Goal: Task Accomplishment & Management: Complete application form

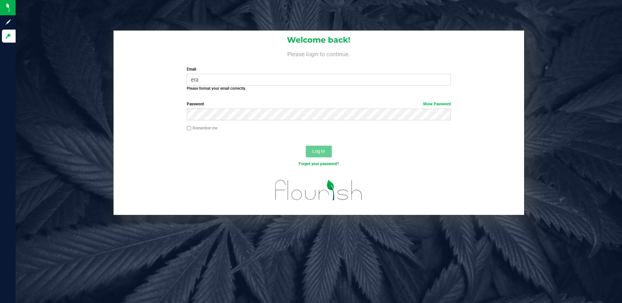
type input "[EMAIL_ADDRESS][DOMAIN_NAME]"
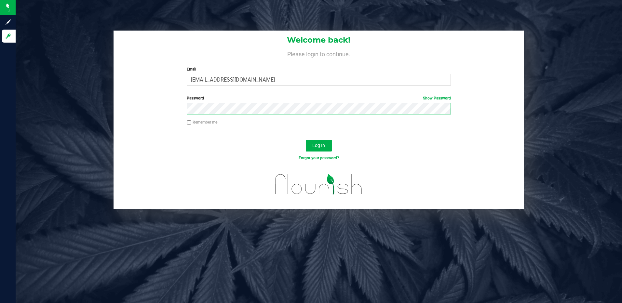
click at [306, 140] on button "Log In" at bounding box center [319, 146] width 26 height 12
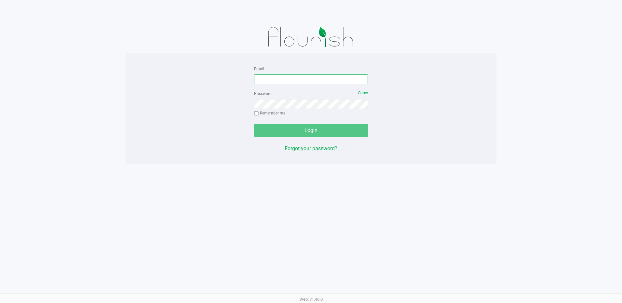
click at [259, 78] on input "Email" at bounding box center [311, 79] width 114 height 10
type input "[EMAIL_ADDRESS][DOMAIN_NAME]"
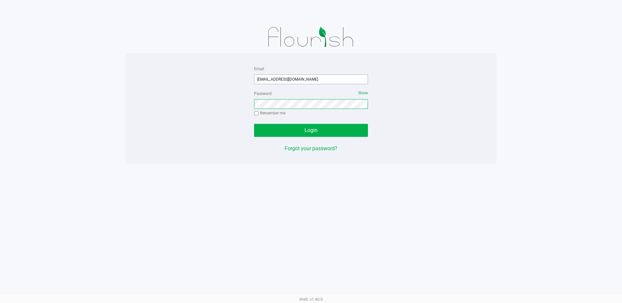
click at [254, 124] on button "Login" at bounding box center [311, 130] width 114 height 13
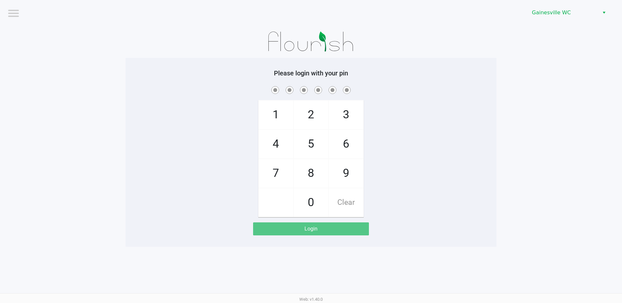
click at [532, 140] on app-pos-login-wrapper "Logout Gainesville WC Please login with your pin 1 4 7 2 5 8 0 3 6 9 Clear Login" at bounding box center [311, 123] width 622 height 247
checkbox input "true"
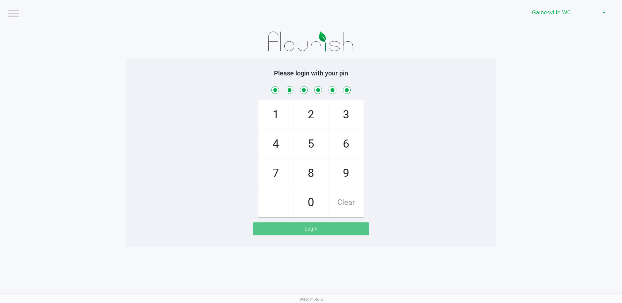
checkbox input "true"
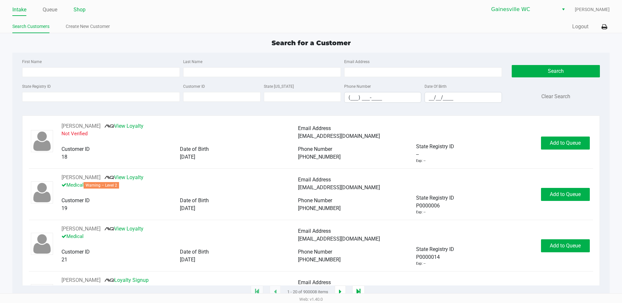
click at [80, 10] on link "Shop" at bounding box center [79, 9] width 12 height 9
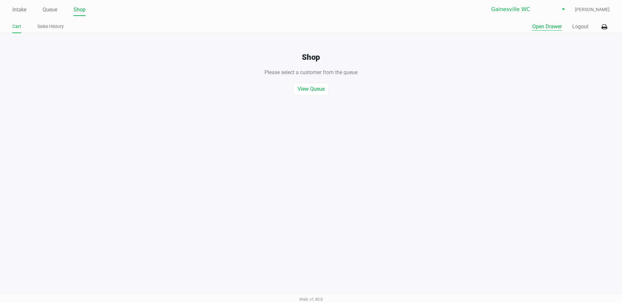
click at [540, 28] on button "Open Drawer" at bounding box center [547, 27] width 30 height 8
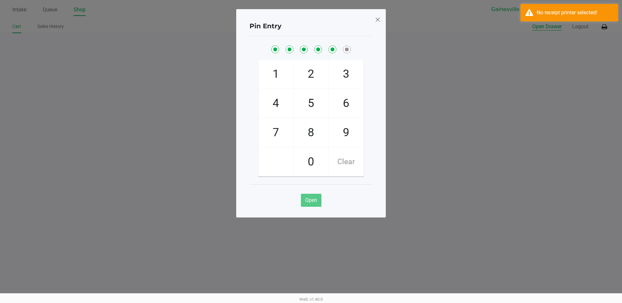
click at [532, 23] on button "Open Drawer" at bounding box center [547, 27] width 30 height 8
checkbox input "true"
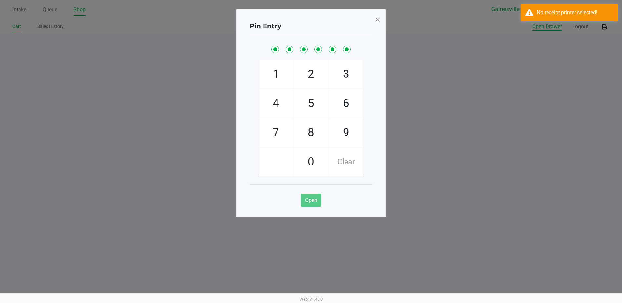
checkbox input "true"
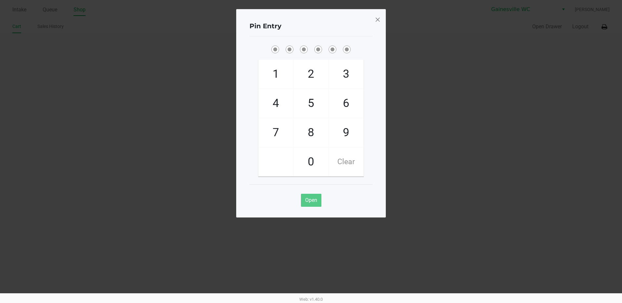
click at [376, 20] on span at bounding box center [378, 19] width 6 height 10
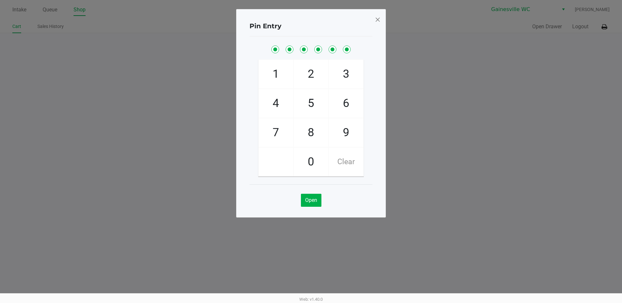
click at [603, 27] on ngb-modal-window "Pin Entry 1 4 7 2 5 8 0 3 6 9 Clear Open" at bounding box center [311, 151] width 622 height 303
click at [377, 20] on span at bounding box center [378, 19] width 6 height 10
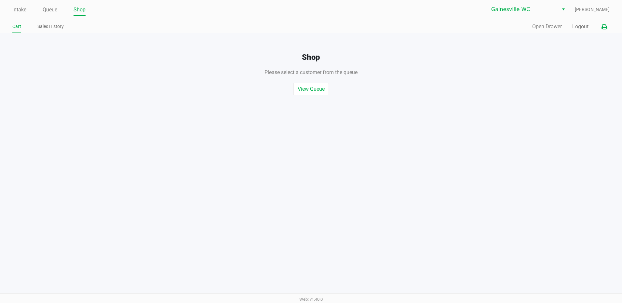
click at [604, 28] on icon at bounding box center [604, 27] width 6 height 5
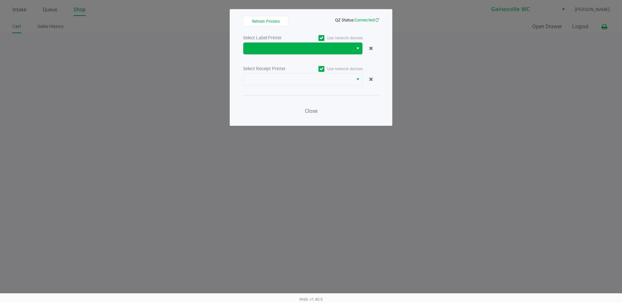
click at [353, 44] on button "Select" at bounding box center [357, 49] width 9 height 12
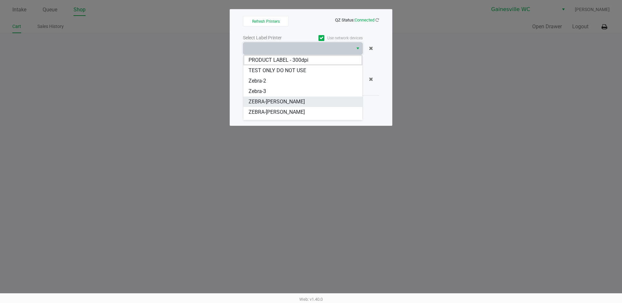
click at [288, 100] on span "ZEBRA-GABI-GRECKO" at bounding box center [276, 102] width 56 height 8
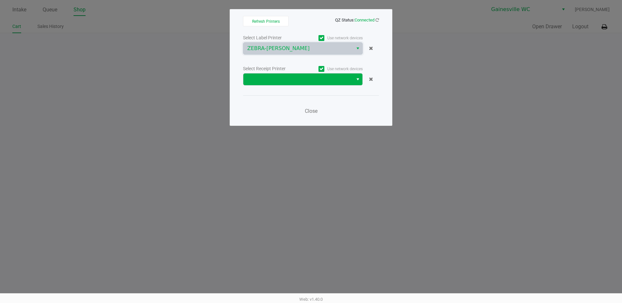
click at [357, 82] on span "Select" at bounding box center [357, 79] width 5 height 8
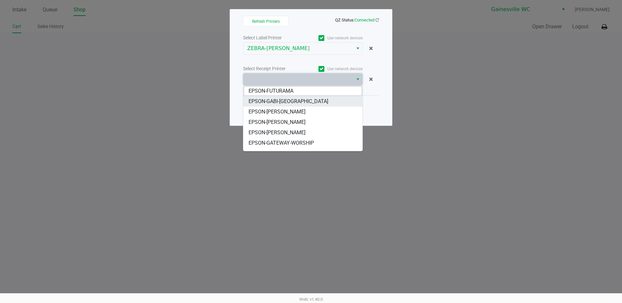
click at [292, 100] on span "EPSON-GABI-[GEOGRAPHIC_DATA]" at bounding box center [288, 102] width 80 height 8
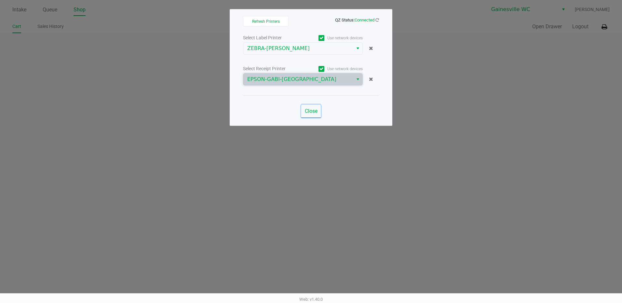
click at [313, 111] on span "Close" at bounding box center [311, 111] width 13 height 6
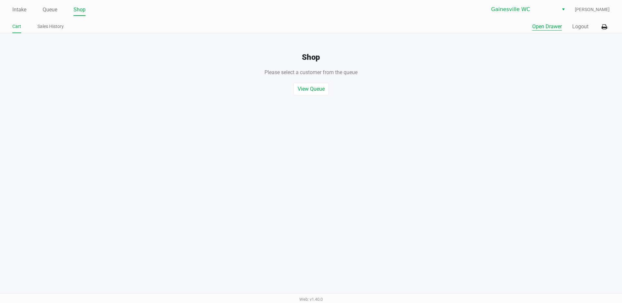
click at [540, 28] on button "Open Drawer" at bounding box center [547, 27] width 30 height 8
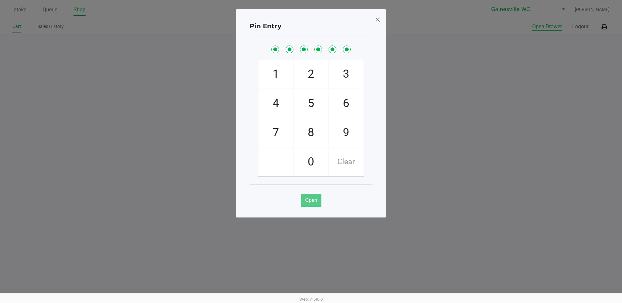
click at [532, 23] on button "Open Drawer" at bounding box center [547, 27] width 30 height 8
checkbox input "true"
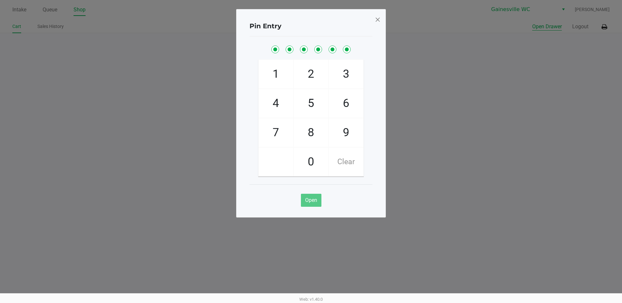
checkbox input "true"
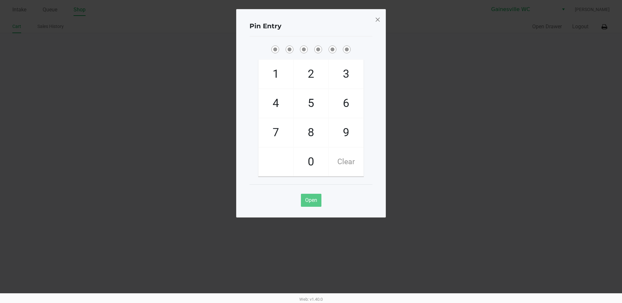
click at [379, 16] on span at bounding box center [378, 19] width 6 height 10
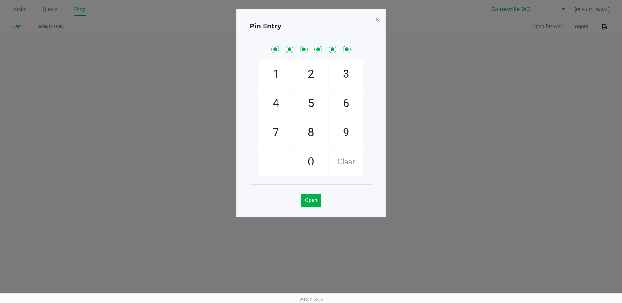
click at [377, 17] on span at bounding box center [378, 19] width 6 height 10
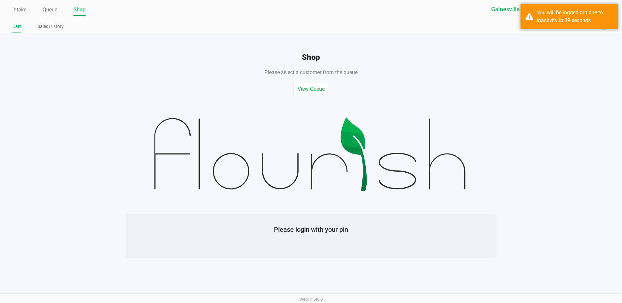
click at [541, 80] on div "View Queue Start Quick Sale" at bounding box center [311, 85] width 632 height 19
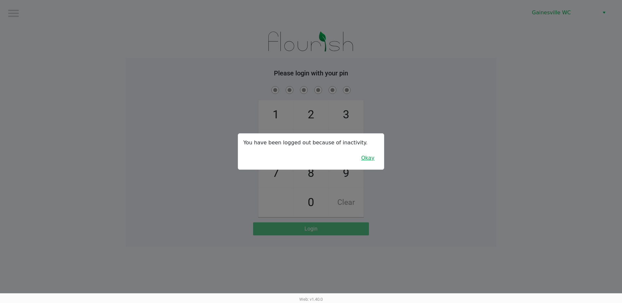
click at [365, 161] on button "Okay" at bounding box center [368, 158] width 22 height 12
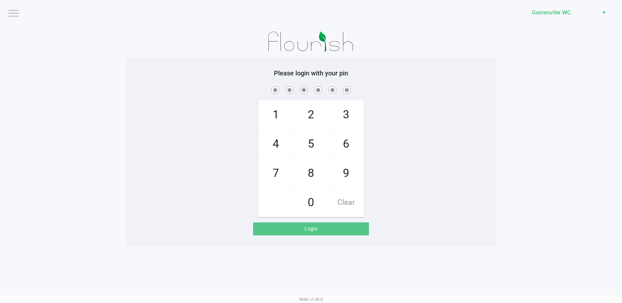
click at [424, 172] on div "1 4 7 2 5 8 0 3 6 9 Clear" at bounding box center [311, 151] width 371 height 132
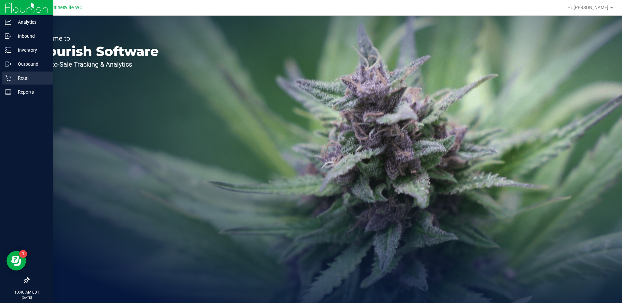
click at [18, 75] on p "Retail" at bounding box center [30, 78] width 39 height 8
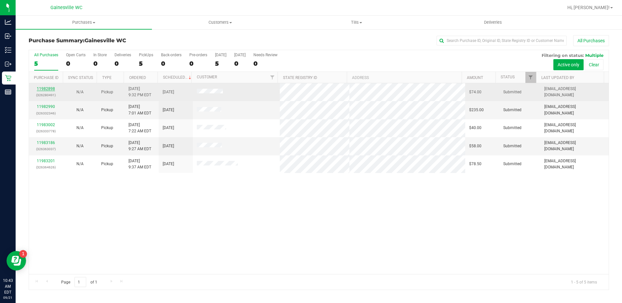
click at [40, 87] on link "11982898" at bounding box center [46, 89] width 18 height 5
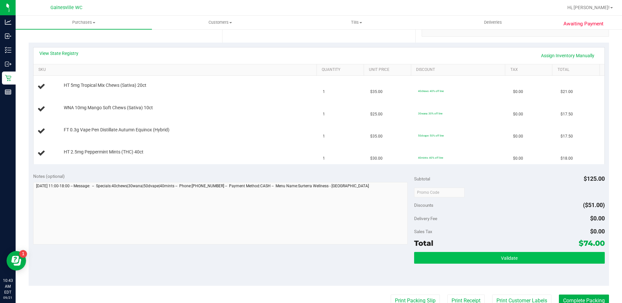
scroll to position [228, 0]
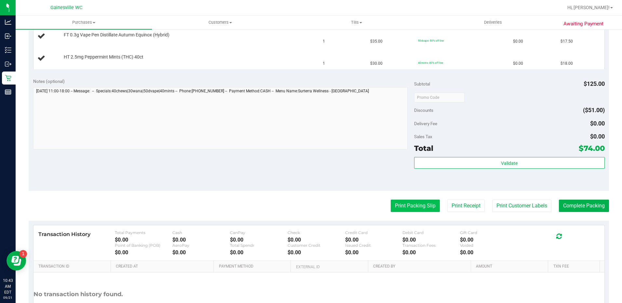
click at [413, 209] on button "Print Packing Slip" at bounding box center [415, 206] width 49 height 12
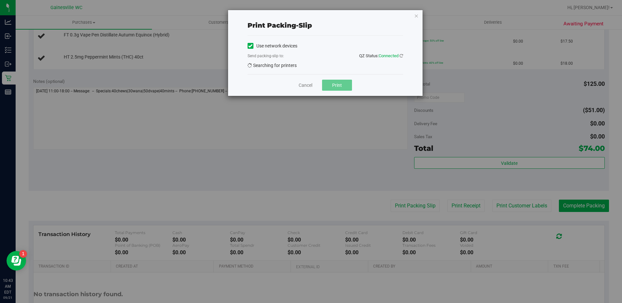
click at [335, 91] on button "Print" at bounding box center [337, 85] width 30 height 11
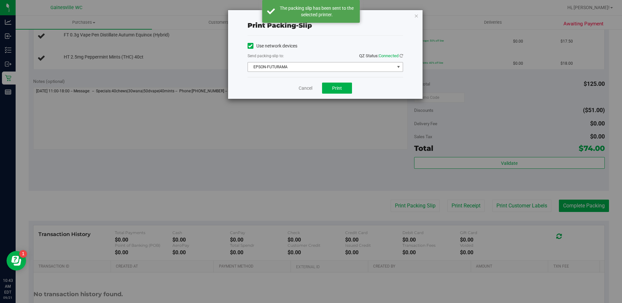
click at [395, 67] on span "select" at bounding box center [398, 66] width 8 height 9
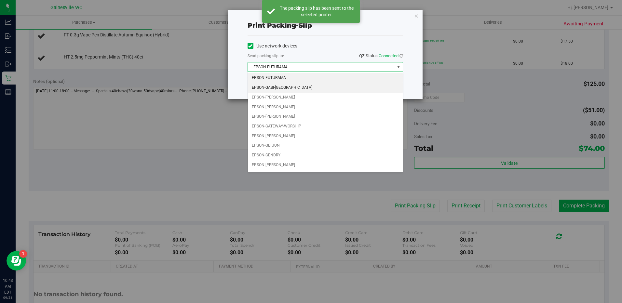
click at [283, 88] on li "EPSON-GABI-[GEOGRAPHIC_DATA]" at bounding box center [325, 88] width 155 height 10
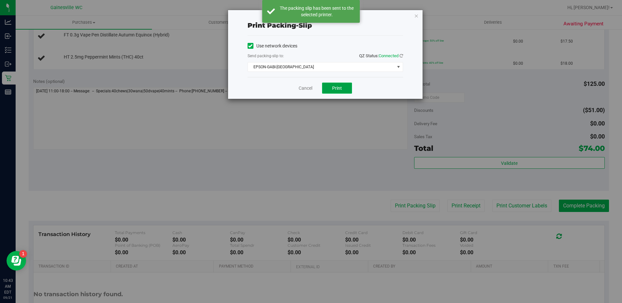
click at [332, 88] on span "Print" at bounding box center [337, 88] width 10 height 5
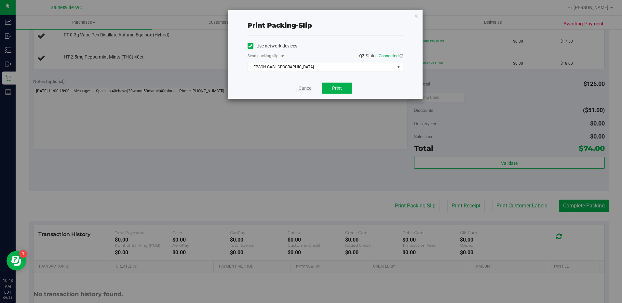
click at [305, 89] on link "Cancel" at bounding box center [306, 88] width 14 height 7
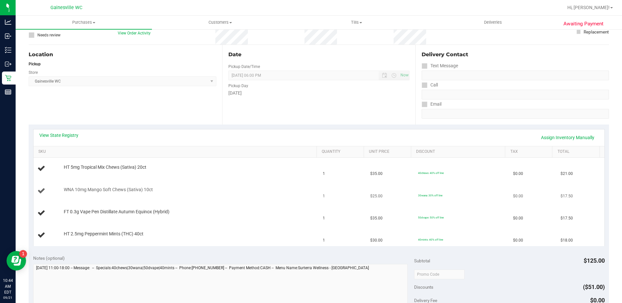
scroll to position [0, 0]
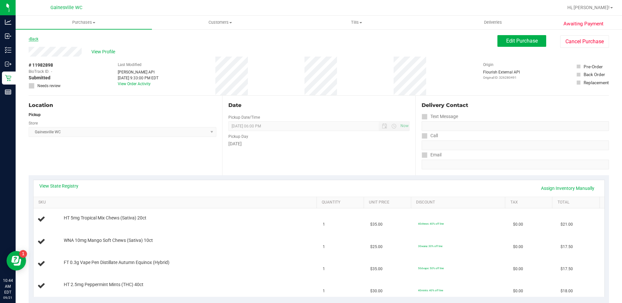
click at [34, 39] on link "Back" at bounding box center [34, 39] width 10 height 5
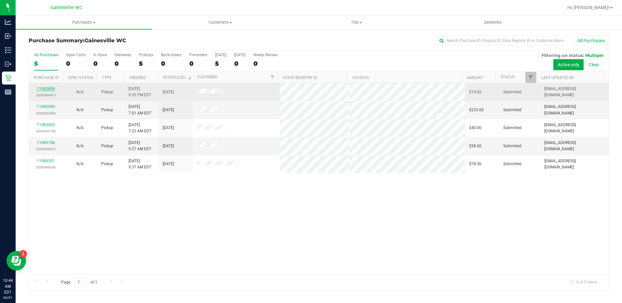
click at [49, 87] on link "11982898" at bounding box center [46, 89] width 18 height 5
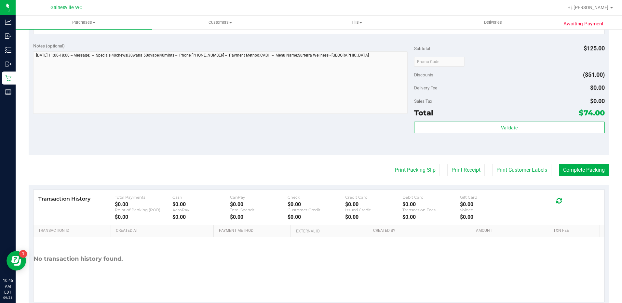
scroll to position [341, 0]
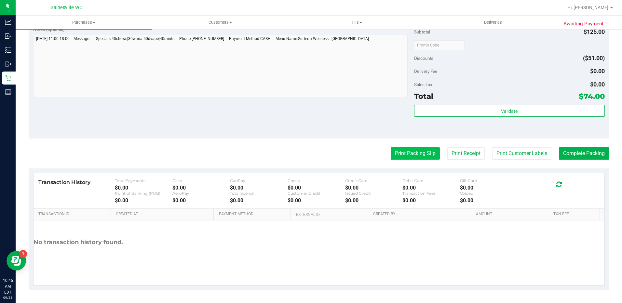
click at [413, 153] on button "Print Packing Slip" at bounding box center [415, 153] width 49 height 12
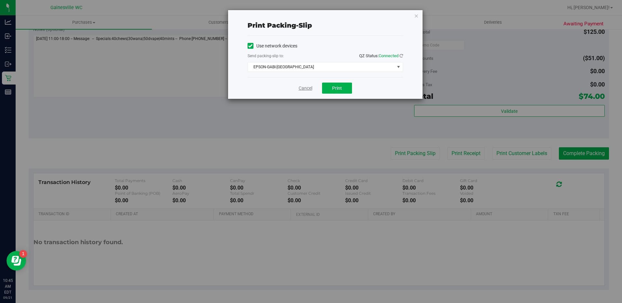
click at [302, 87] on link "Cancel" at bounding box center [306, 88] width 14 height 7
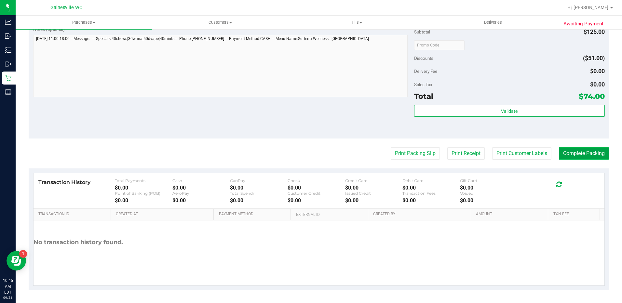
click at [569, 152] on button "Complete Packing" at bounding box center [584, 153] width 50 height 12
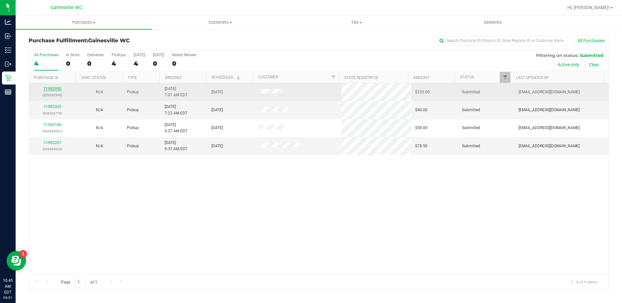
click at [54, 88] on link "11982990" at bounding box center [52, 89] width 18 height 5
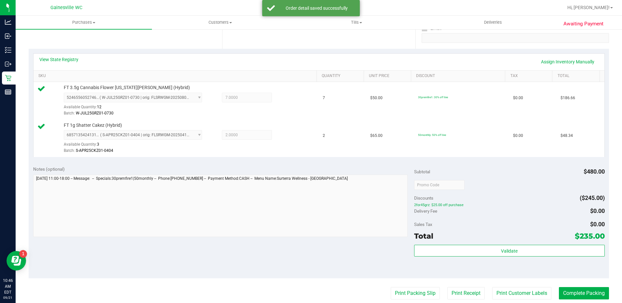
scroll to position [195, 0]
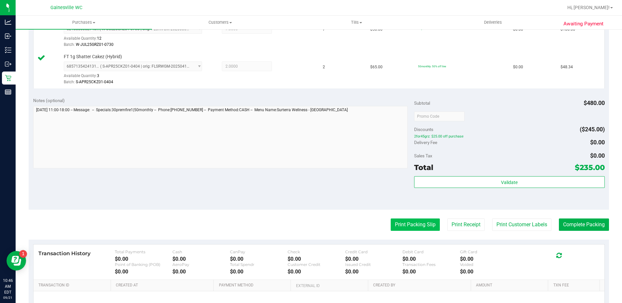
click at [406, 224] on button "Print Packing Slip" at bounding box center [415, 225] width 49 height 12
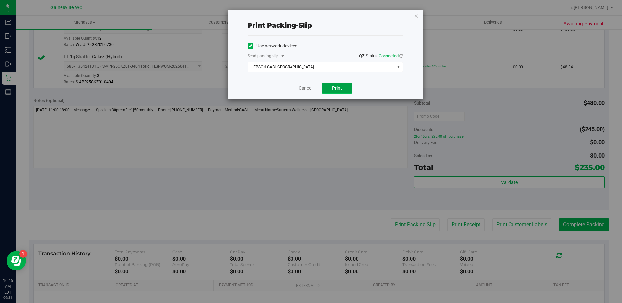
click at [337, 86] on span "Print" at bounding box center [337, 88] width 10 height 5
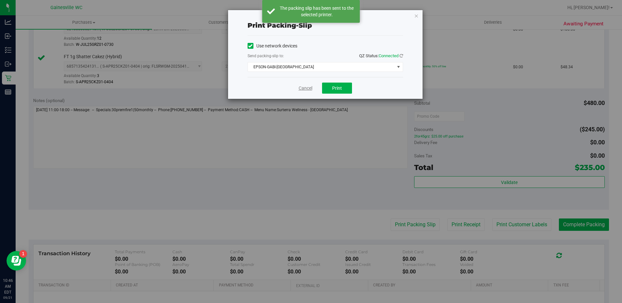
click at [301, 88] on link "Cancel" at bounding box center [306, 88] width 14 height 7
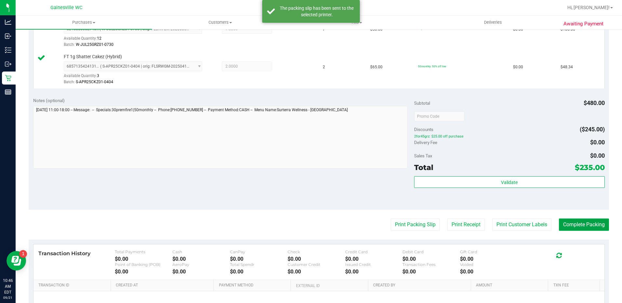
click at [574, 227] on button "Complete Packing" at bounding box center [584, 225] width 50 height 12
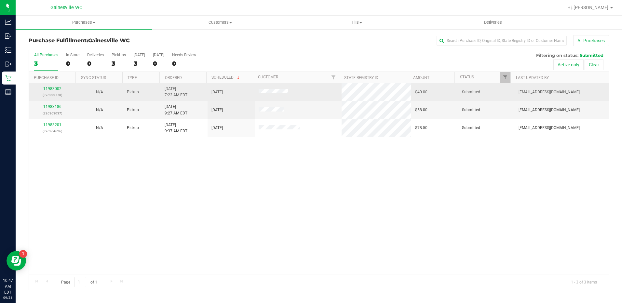
click at [48, 87] on link "11983002" at bounding box center [52, 89] width 18 height 5
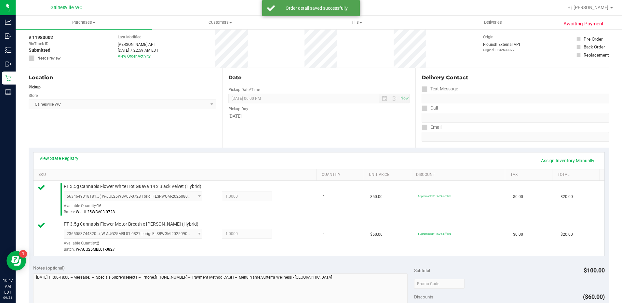
scroll to position [195, 0]
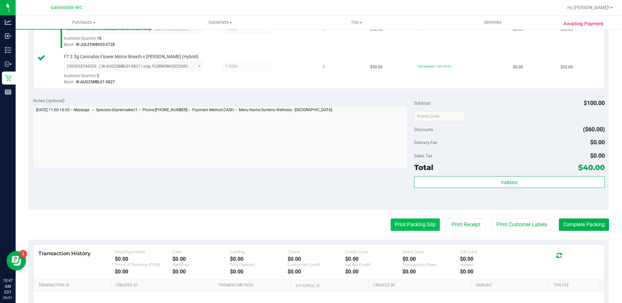
click at [411, 222] on button "Print Packing Slip" at bounding box center [415, 225] width 49 height 12
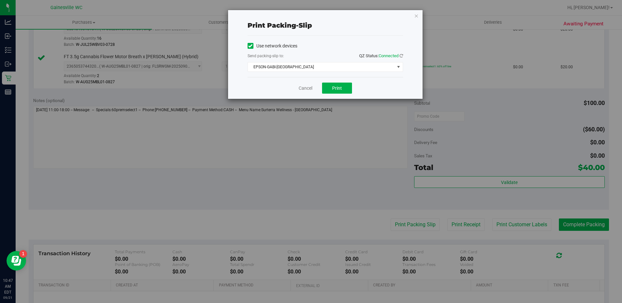
click at [319, 80] on div "Cancel Print" at bounding box center [324, 88] width 155 height 22
click at [331, 85] on button "Print" at bounding box center [337, 88] width 30 height 11
click at [307, 89] on link "Cancel" at bounding box center [306, 88] width 14 height 7
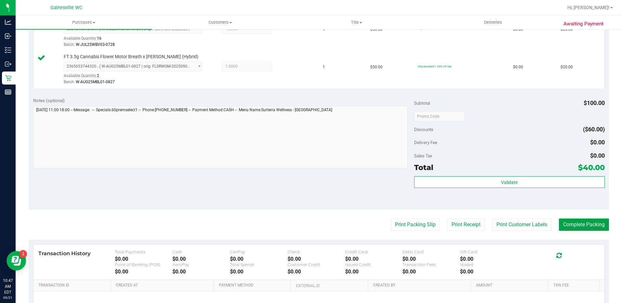
click at [571, 223] on button "Complete Packing" at bounding box center [584, 225] width 50 height 12
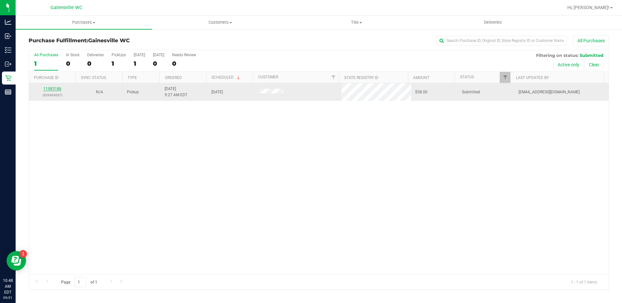
click at [54, 88] on link "11983186" at bounding box center [52, 89] width 18 height 5
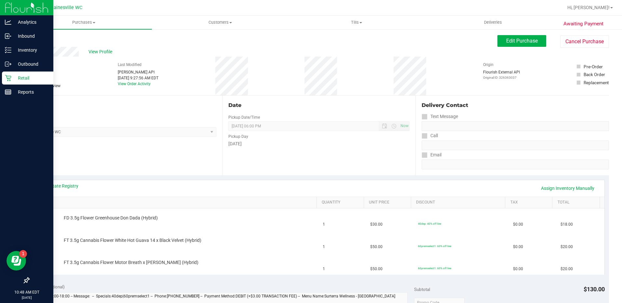
click at [22, 75] on p "Retail" at bounding box center [30, 78] width 39 height 8
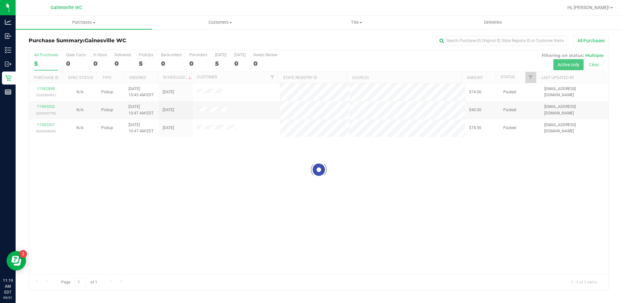
click at [280, 188] on div at bounding box center [319, 170] width 580 height 240
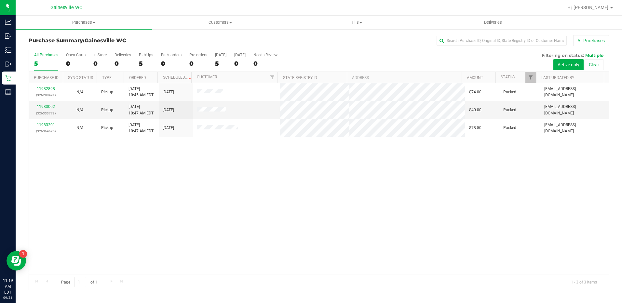
drag, startPoint x: 172, startPoint y: 164, endPoint x: 180, endPoint y: 164, distance: 7.8
click at [174, 164] on div "11982898 (326280491) N/A Pickup [DATE] 10:45 AM EDT 9/21/2025 $74.00 Packed [EM…" at bounding box center [319, 178] width 580 height 191
